Goal: Obtain resource: Download file/media

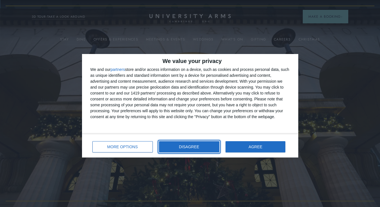
click at [185, 148] on span "DISAGREE" at bounding box center [189, 147] width 20 height 4
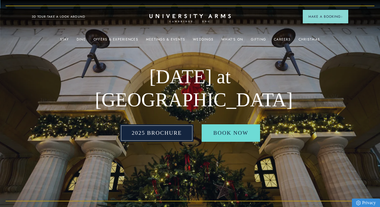
click at [140, 134] on link "2025 BROCHURE" at bounding box center [157, 132] width 74 height 17
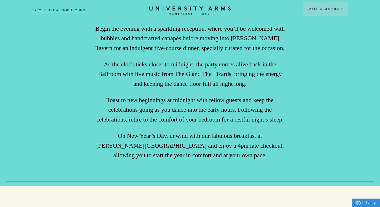
scroll to position [490, 0]
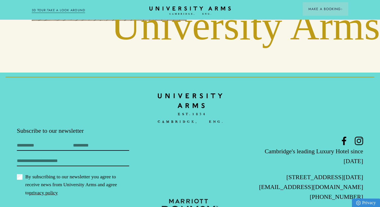
click at [18, 173] on label "By subscribing to our newsletter you agree to receive news from University Arms…" at bounding box center [73, 185] width 112 height 24
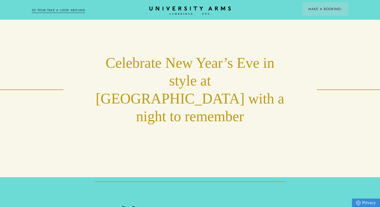
scroll to position [0, 0]
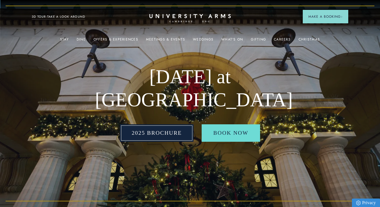
click at [153, 138] on link "2025 BROCHURE" at bounding box center [157, 132] width 74 height 17
